Goal: Contribute content: Add original content to the website for others to see

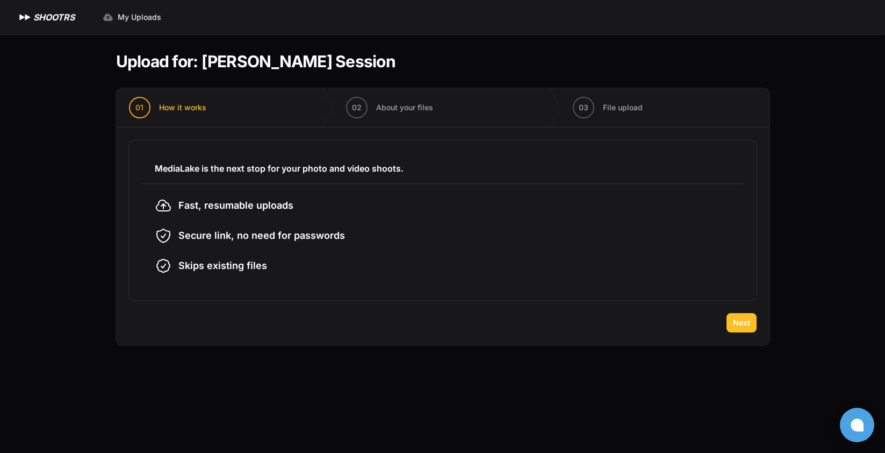
click at [742, 318] on span "Next" at bounding box center [741, 322] width 17 height 11
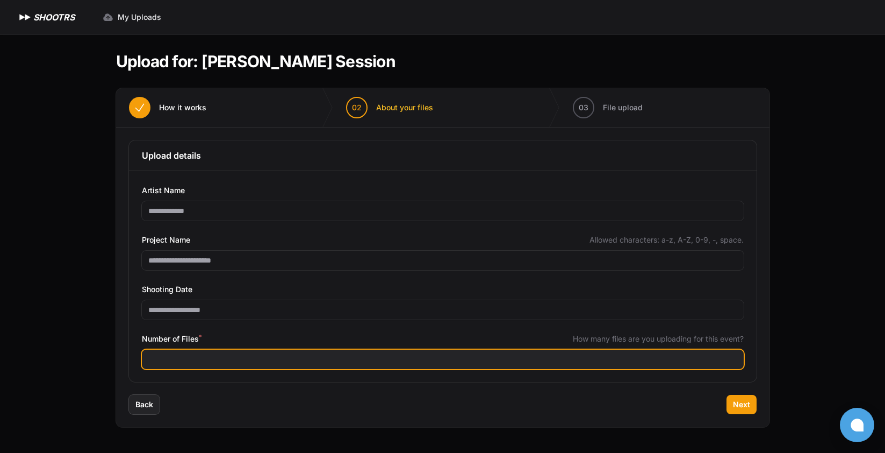
click at [237, 364] on input "Number of Files *" at bounding box center [443, 358] width 602 height 19
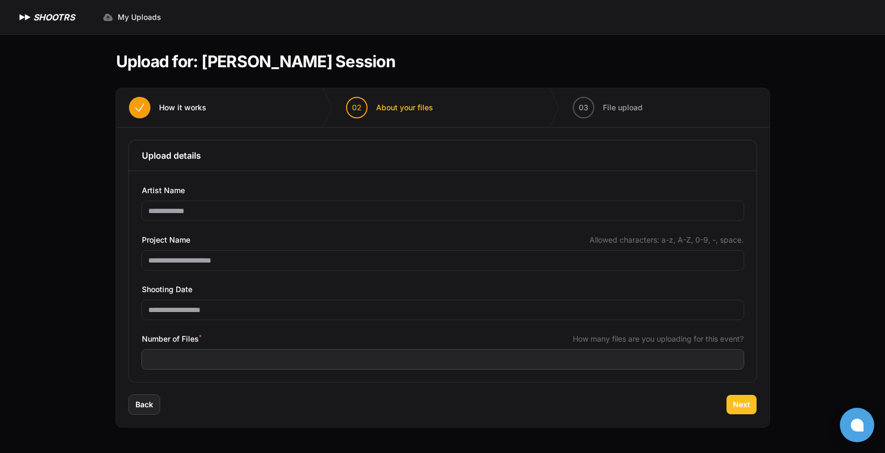
click at [738, 410] on button "Next" at bounding box center [742, 404] width 30 height 19
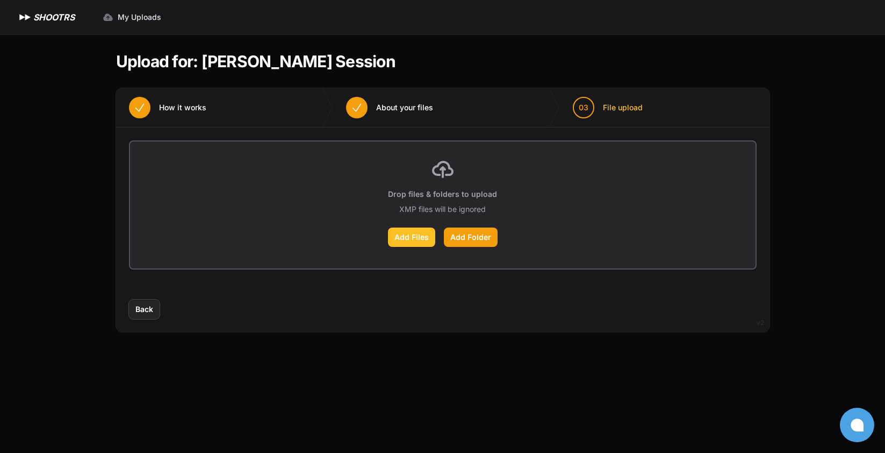
click at [402, 241] on label "Add Files" at bounding box center [411, 236] width 47 height 19
click at [0, 0] on input "Add Files" at bounding box center [0, 0] width 0 height 0
click at [142, 311] on span "Back" at bounding box center [144, 309] width 18 height 11
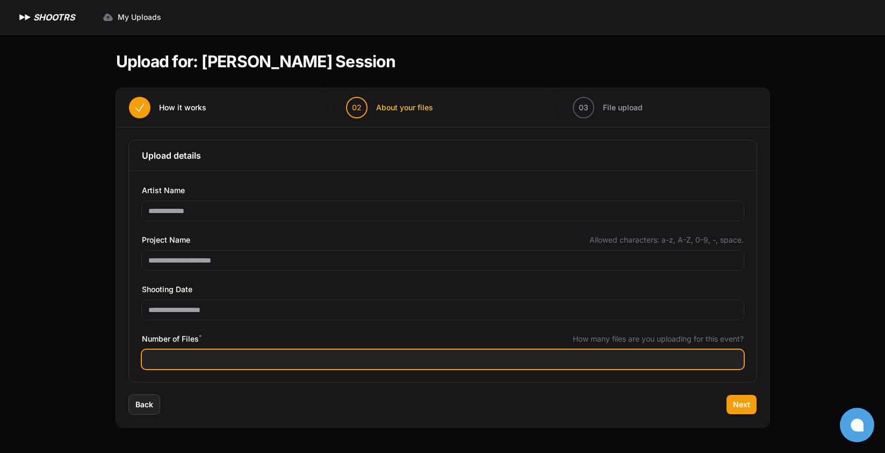
click at [180, 362] on input "***" at bounding box center [443, 358] width 602 height 19
type input "***"
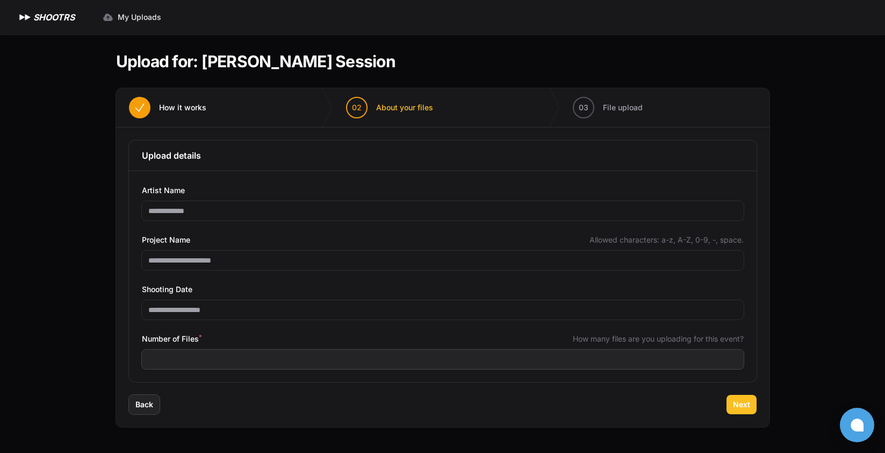
click at [751, 402] on button "Next" at bounding box center [742, 404] width 30 height 19
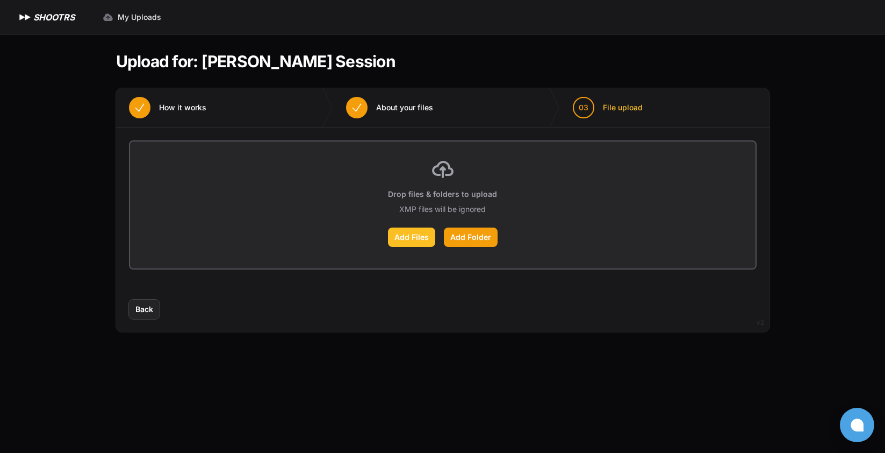
click at [408, 239] on label "Add Files" at bounding box center [411, 236] width 47 height 19
click at [0, 0] on input "Add Files" at bounding box center [0, 0] width 0 height 0
